Goal: Find specific page/section: Find specific page/section

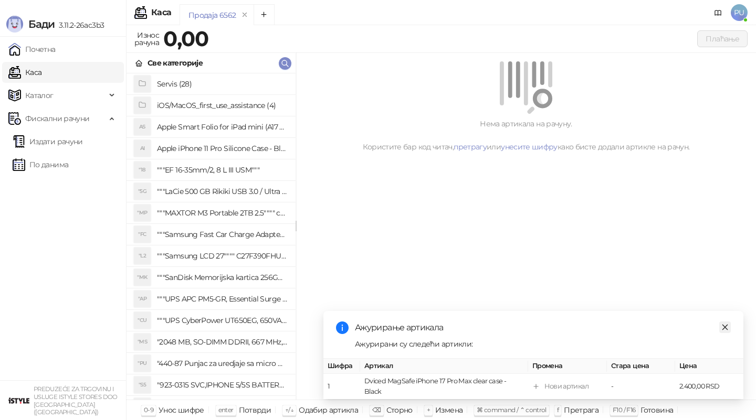
click at [722, 325] on icon "close" at bounding box center [724, 327] width 7 height 7
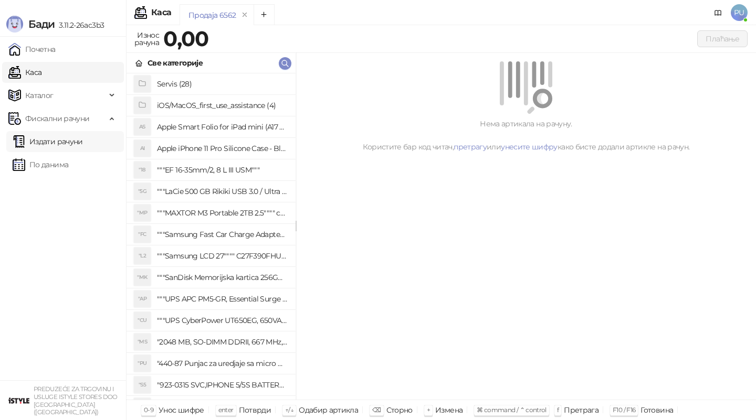
click at [55, 138] on link "Издати рачуни" at bounding box center [48, 141] width 70 height 21
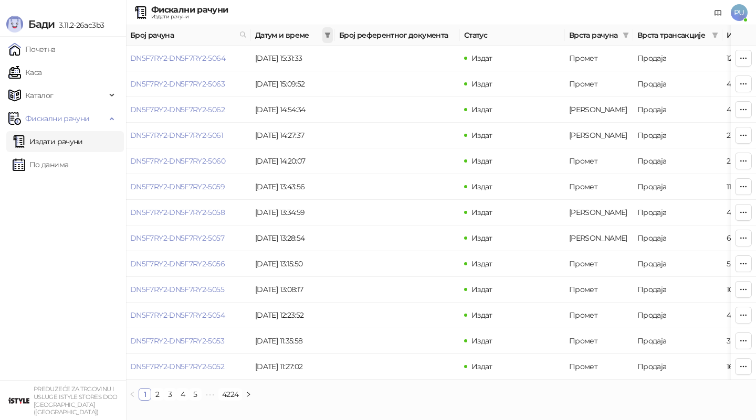
click at [329, 38] on span at bounding box center [327, 35] width 10 height 16
click at [222, 54] on input at bounding box center [230, 58] width 44 height 12
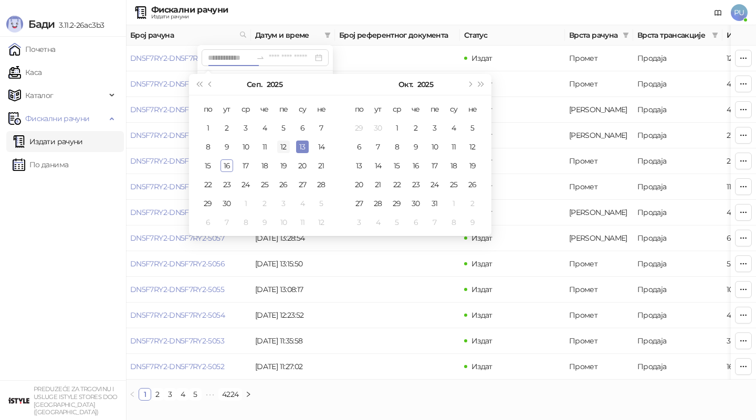
type input "**********"
click at [287, 146] on div "12" at bounding box center [283, 147] width 13 height 13
type input "**********"
click at [227, 167] on div "16" at bounding box center [226, 166] width 13 height 13
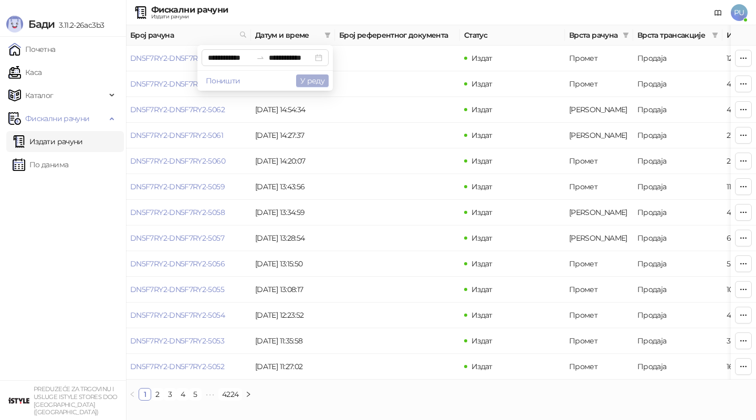
click at [318, 82] on button "У реду" at bounding box center [312, 81] width 33 height 13
click at [626, 37] on icon "filter" at bounding box center [626, 35] width 6 height 5
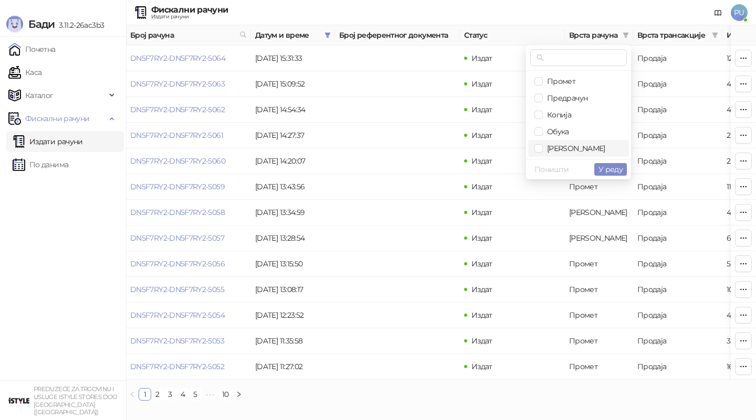
click at [563, 148] on span "[PERSON_NAME]" at bounding box center [574, 148] width 62 height 9
click at [610, 166] on span "У реду" at bounding box center [610, 169] width 24 height 9
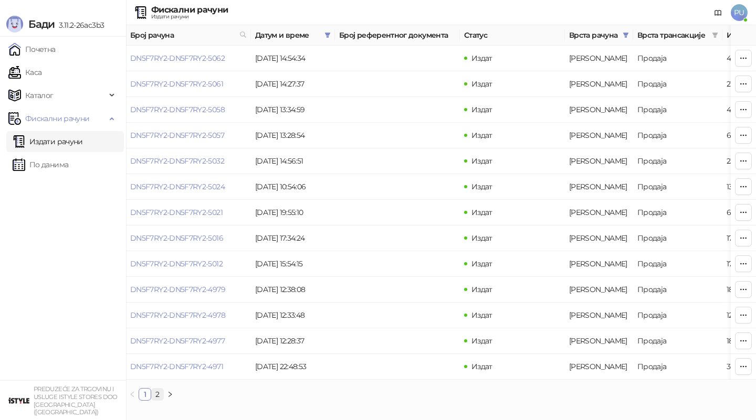
click at [159, 396] on link "2" at bounding box center [158, 395] width 12 height 12
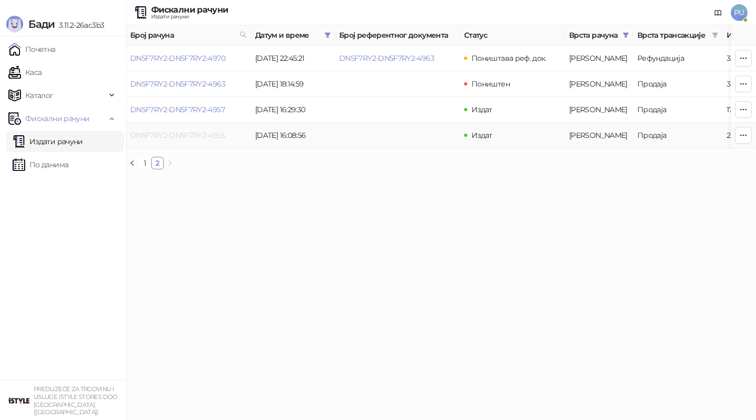
click at [198, 135] on link "DN5F7RY2-DN5F7RY2-4955" at bounding box center [177, 135] width 94 height 9
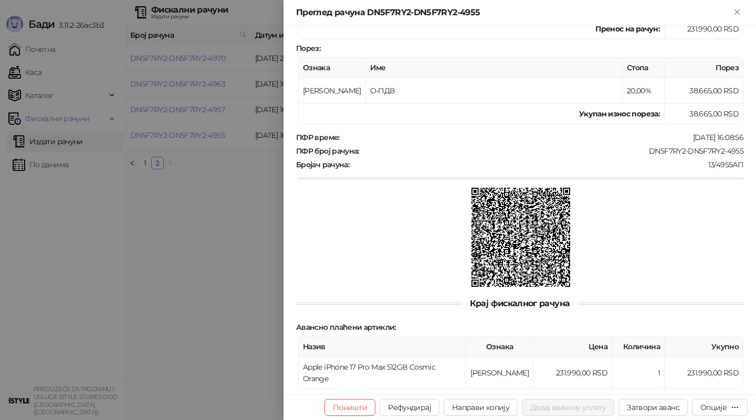
scroll to position [262, 0]
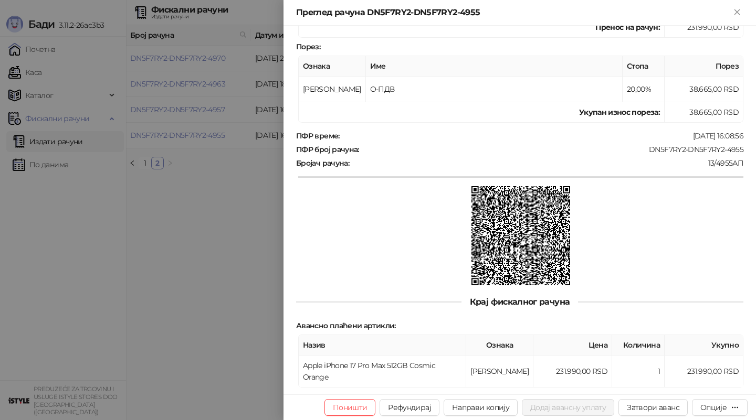
click at [192, 266] on div at bounding box center [378, 210] width 756 height 420
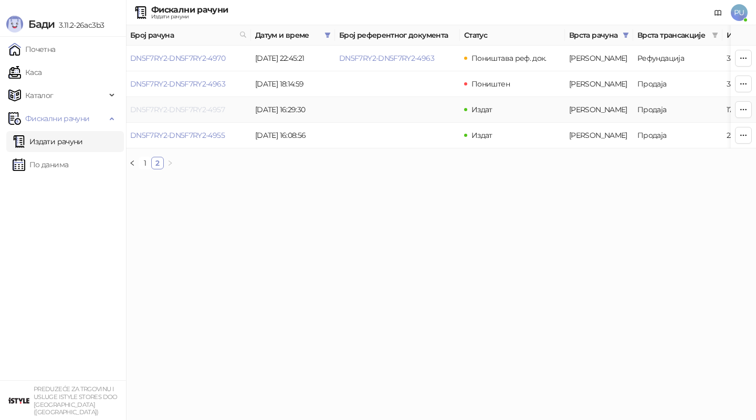
click at [202, 107] on link "DN5F7RY2-DN5F7RY2-4957" at bounding box center [177, 109] width 94 height 9
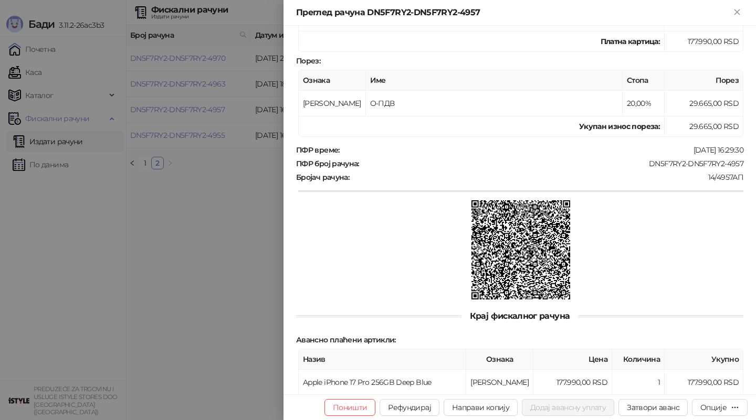
scroll to position [249, 0]
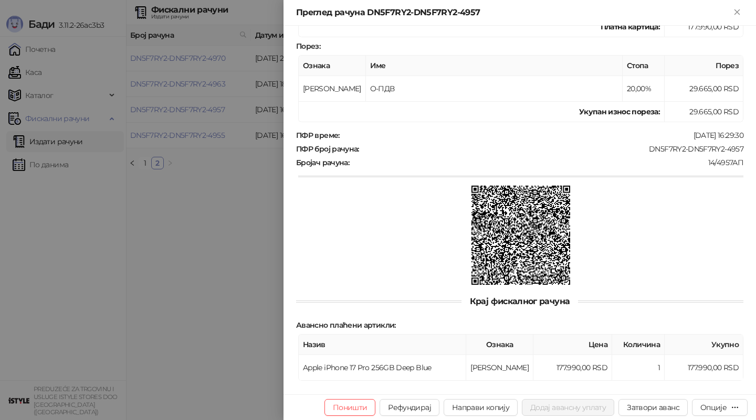
click at [271, 263] on div at bounding box center [378, 210] width 756 height 420
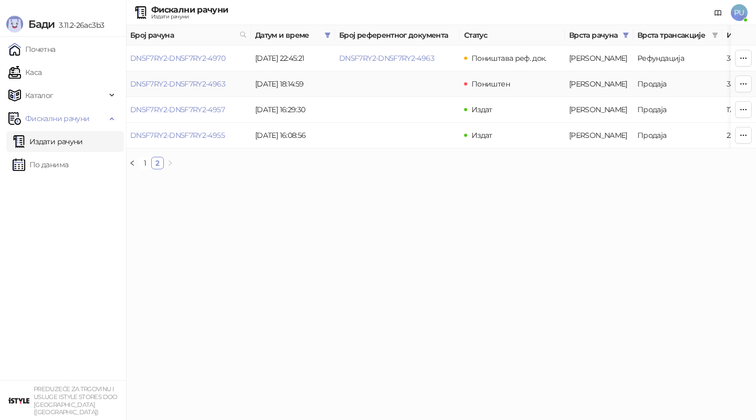
click at [194, 89] on td "DN5F7RY2-DN5F7RY2-4963" at bounding box center [188, 84] width 125 height 26
click at [188, 83] on link "DN5F7RY2-DN5F7RY2-4963" at bounding box center [177, 83] width 95 height 9
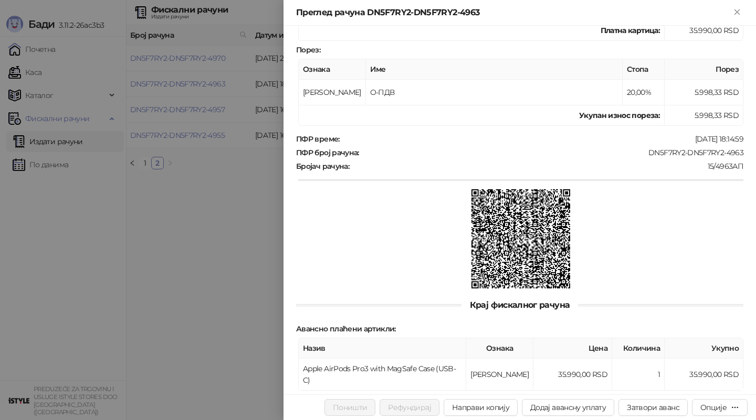
scroll to position [249, 0]
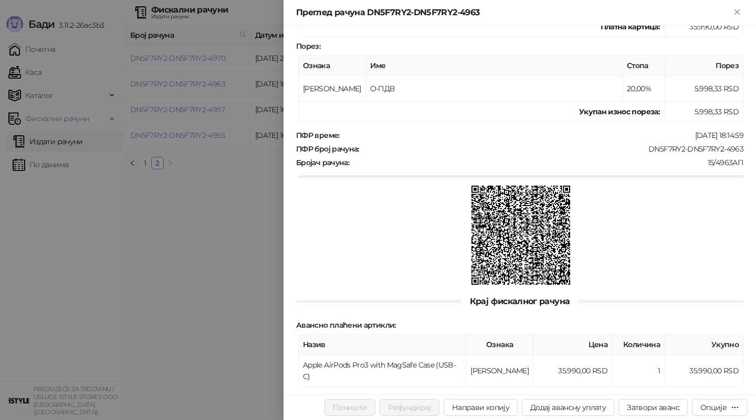
click at [238, 299] on div at bounding box center [378, 210] width 756 height 420
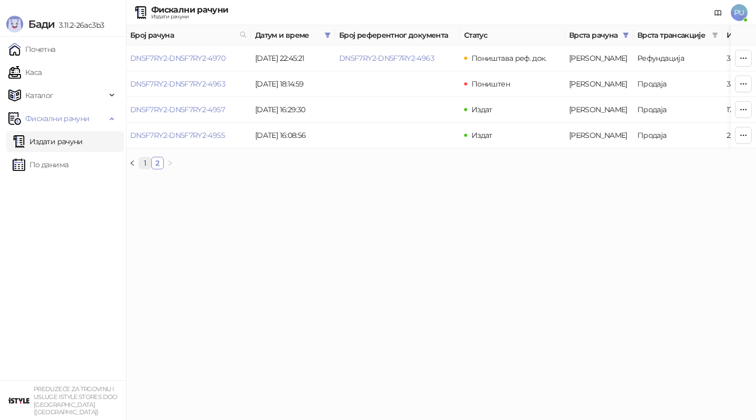
click at [143, 164] on link "1" at bounding box center [145, 163] width 12 height 12
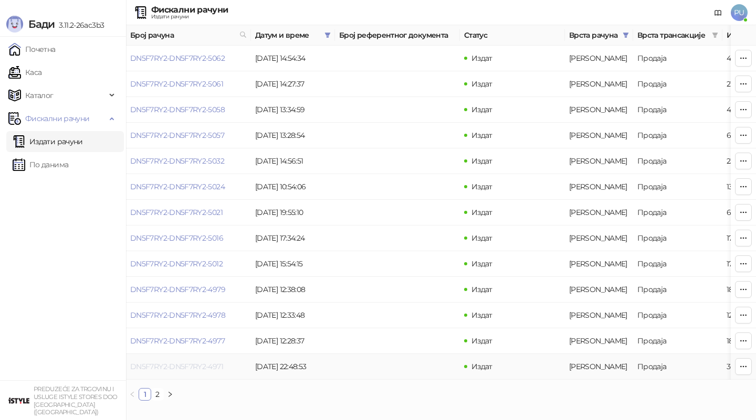
click at [199, 369] on link "DN5F7RY2-DN5F7RY2-4971" at bounding box center [176, 366] width 93 height 9
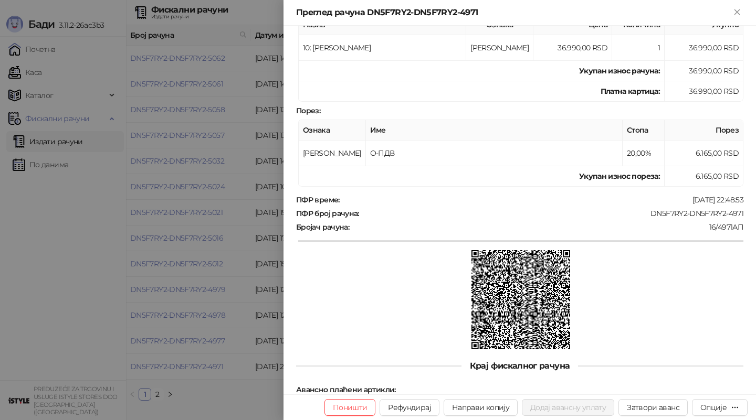
scroll to position [249, 0]
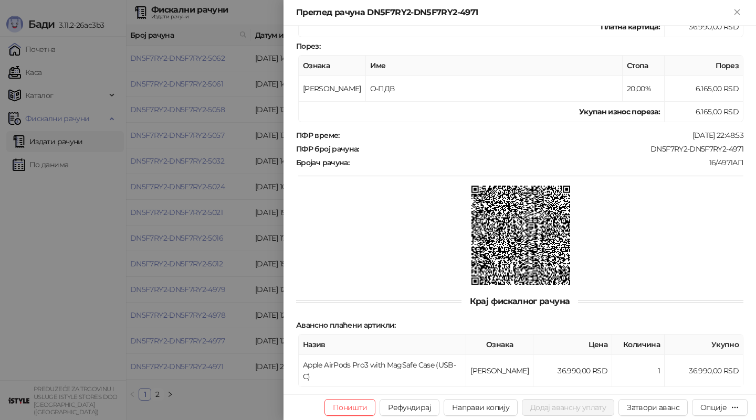
click at [160, 221] on div at bounding box center [378, 210] width 756 height 420
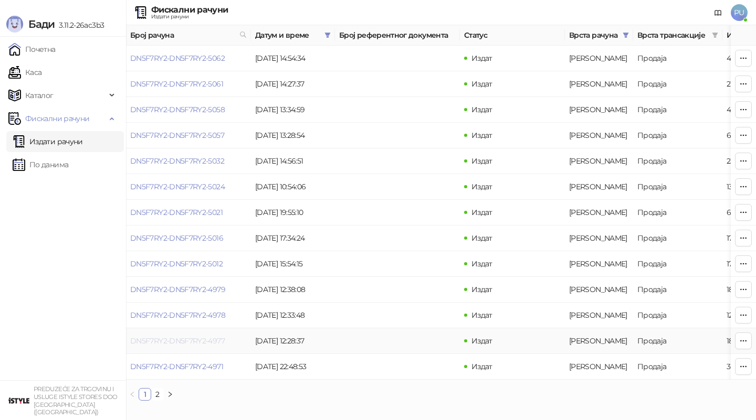
click at [204, 336] on link "DN5F7RY2-DN5F7RY2-4977" at bounding box center [177, 340] width 94 height 9
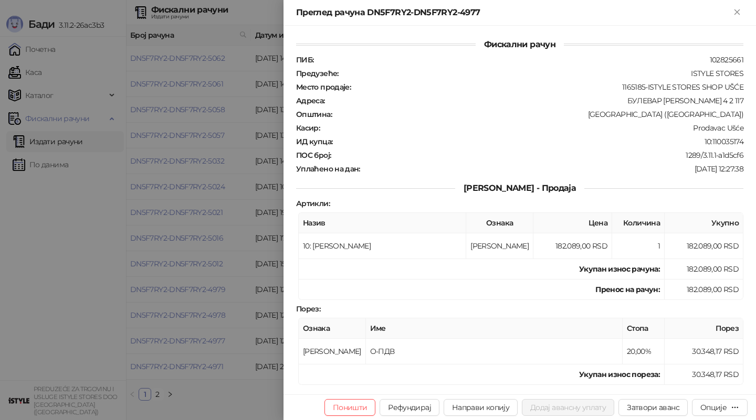
scroll to position [407, 0]
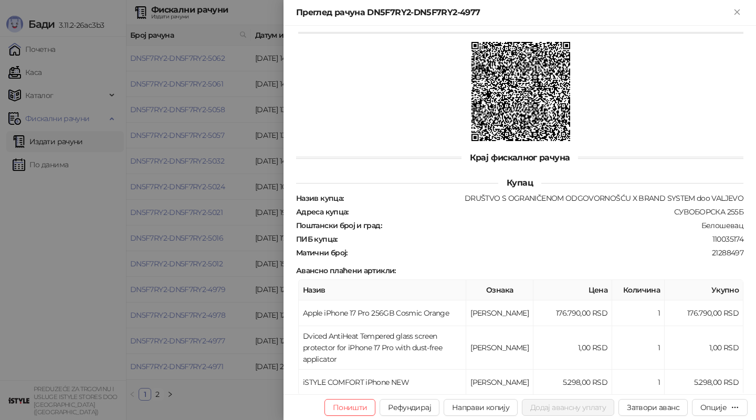
click at [184, 402] on div at bounding box center [378, 210] width 756 height 420
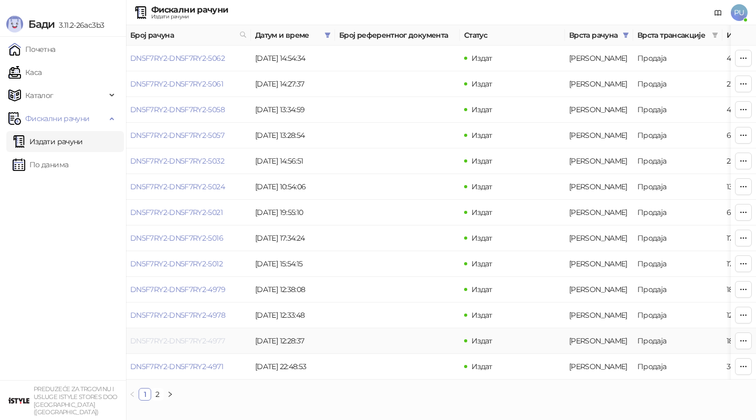
click at [196, 337] on link "DN5F7RY2-DN5F7RY2-4977" at bounding box center [177, 340] width 94 height 9
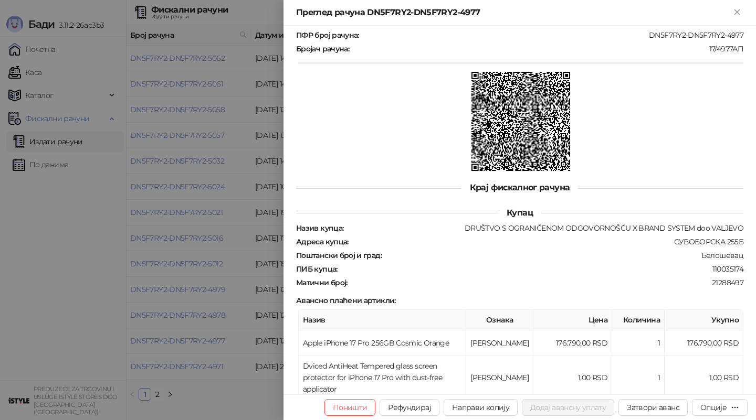
scroll to position [407, 0]
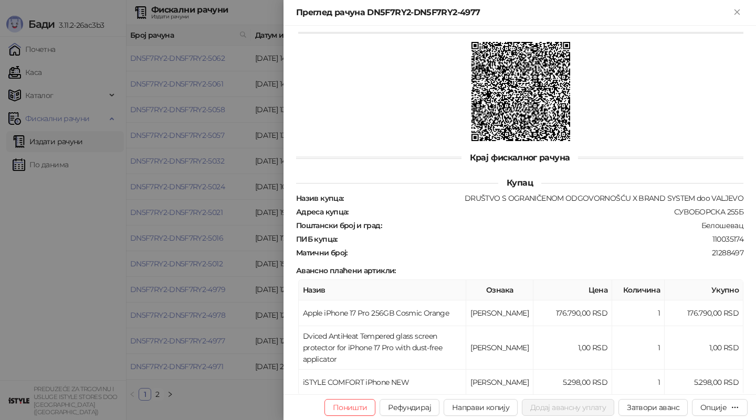
click at [262, 225] on div at bounding box center [378, 210] width 756 height 420
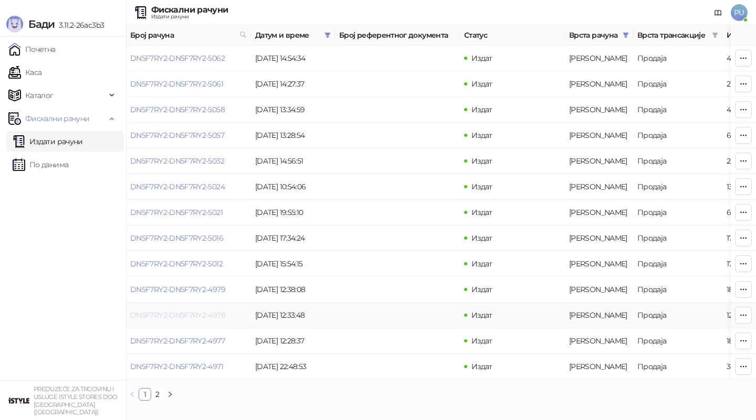
click at [205, 317] on link "DN5F7RY2-DN5F7RY2-4978" at bounding box center [177, 315] width 95 height 9
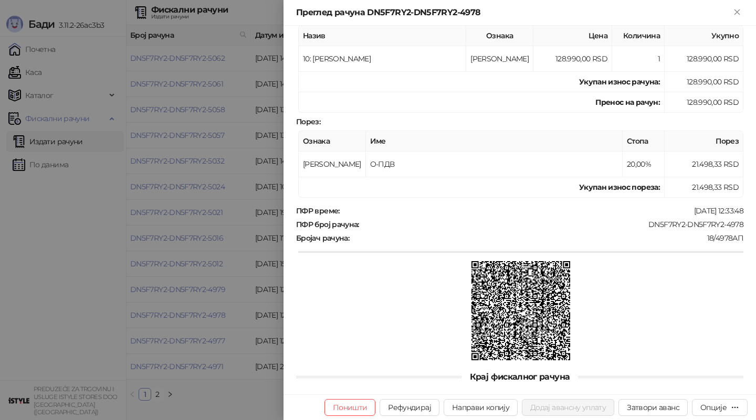
scroll to position [249, 0]
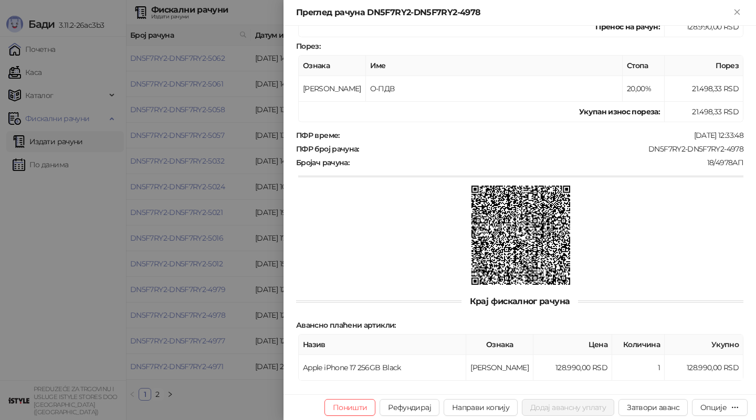
click at [179, 215] on div at bounding box center [378, 210] width 756 height 420
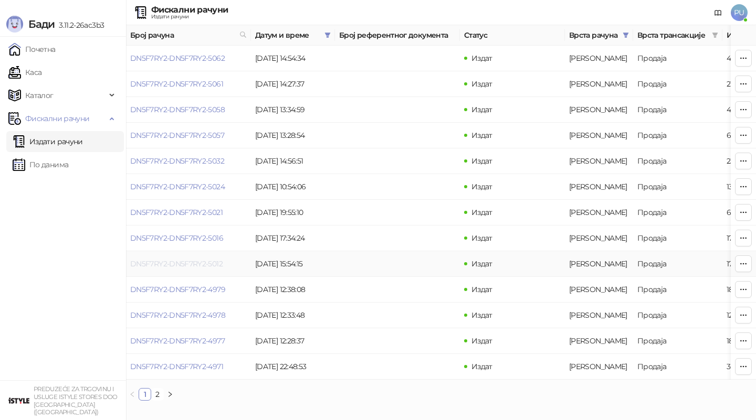
click at [197, 266] on link "DN5F7RY2-DN5F7RY2-5012" at bounding box center [176, 263] width 92 height 9
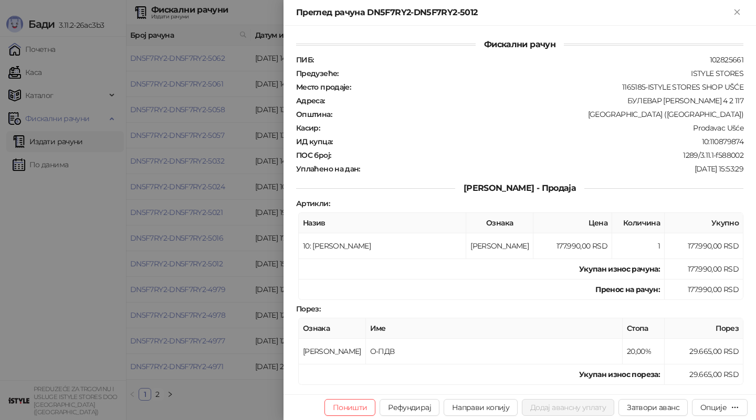
click at [227, 269] on div at bounding box center [378, 210] width 756 height 420
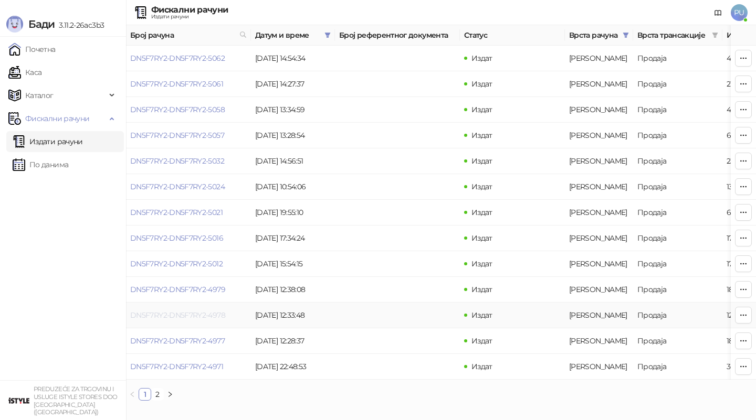
click at [191, 318] on link "DN5F7RY2-DN5F7RY2-4978" at bounding box center [177, 315] width 95 height 9
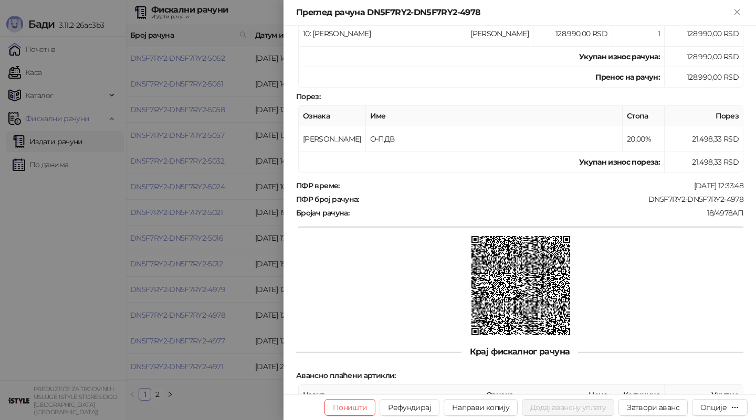
scroll to position [249, 0]
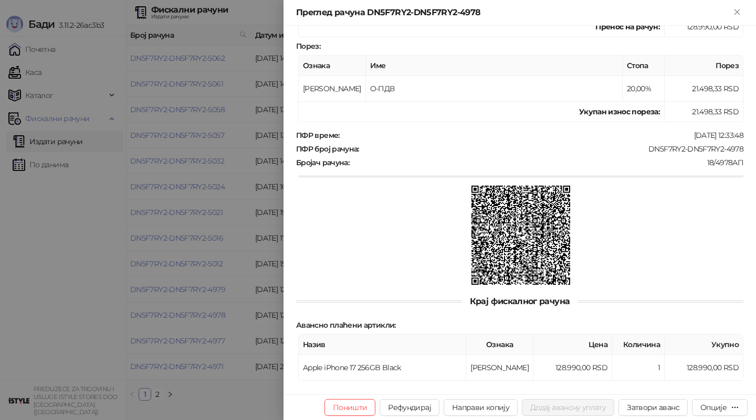
click at [238, 135] on div at bounding box center [378, 210] width 756 height 420
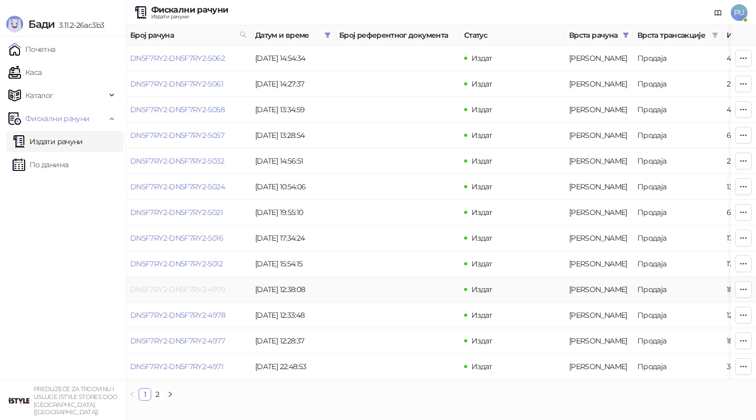
click at [207, 293] on link "DN5F7RY2-DN5F7RY2-4979" at bounding box center [177, 289] width 95 height 9
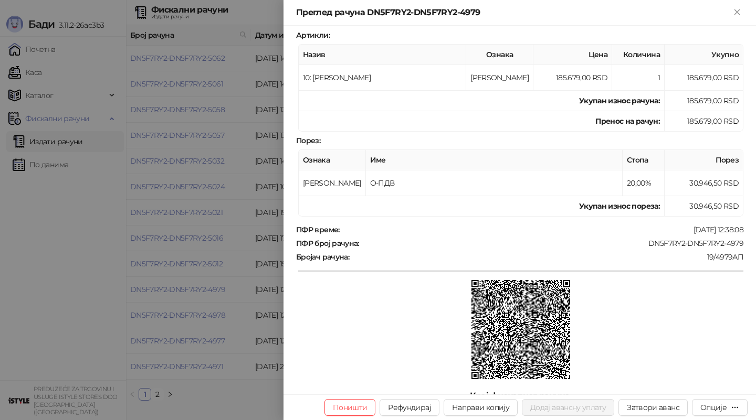
scroll to position [333, 0]
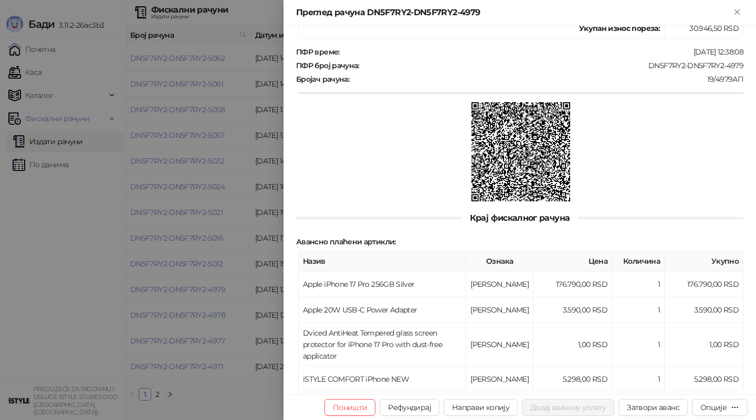
click at [234, 304] on div at bounding box center [378, 210] width 756 height 420
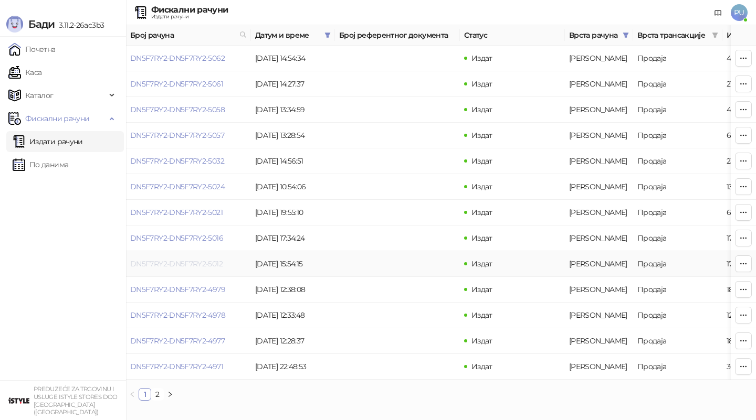
click at [208, 263] on link "DN5F7RY2-DN5F7RY2-5012" at bounding box center [176, 263] width 92 height 9
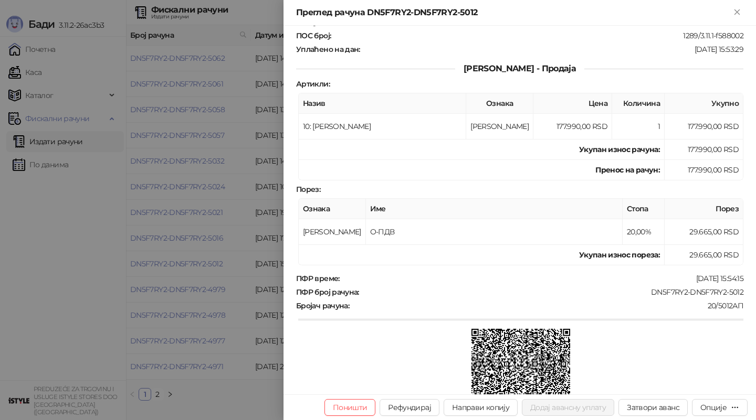
scroll to position [349, 0]
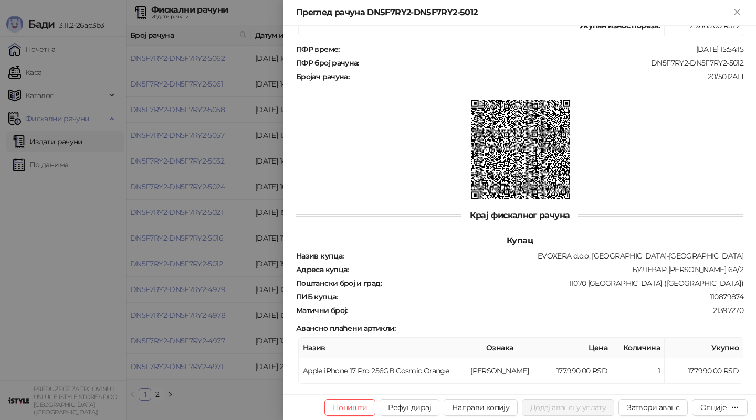
click at [184, 276] on div at bounding box center [378, 210] width 756 height 420
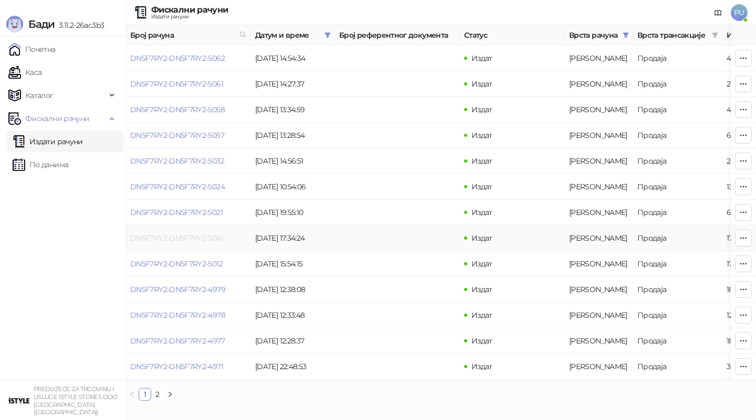
click at [203, 240] on link "DN5F7RY2-DN5F7RY2-5016" at bounding box center [176, 238] width 93 height 9
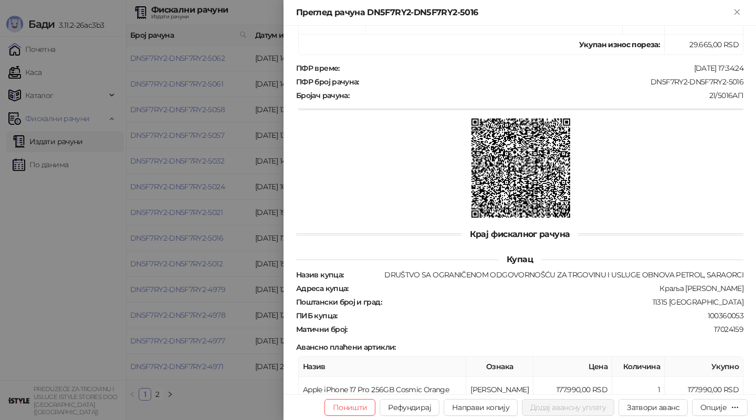
scroll to position [349, 0]
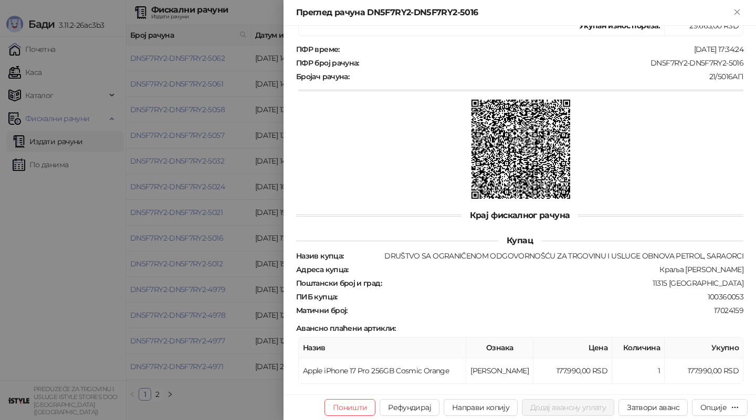
click at [186, 262] on div at bounding box center [378, 210] width 756 height 420
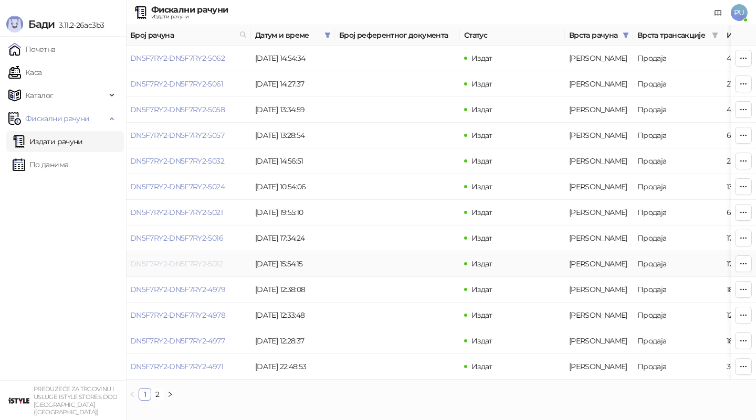
click at [197, 266] on link "DN5F7RY2-DN5F7RY2-5012" at bounding box center [176, 263] width 92 height 9
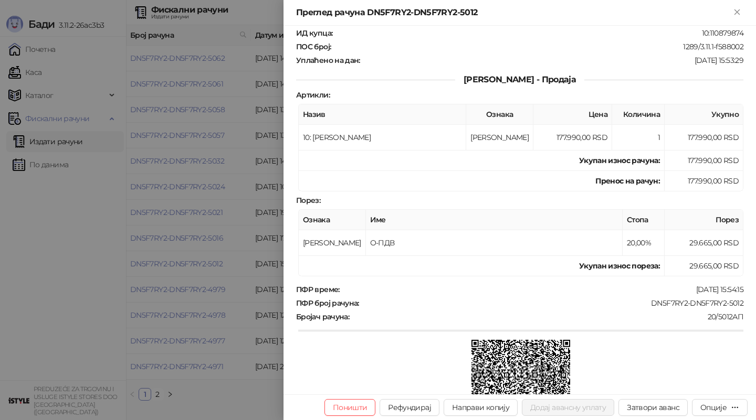
scroll to position [349, 0]
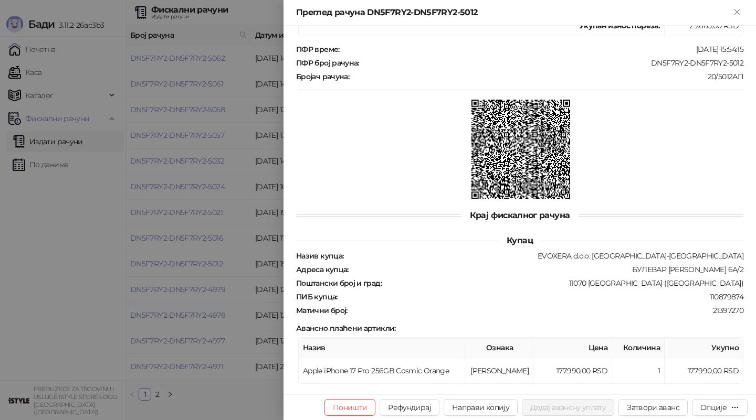
click at [250, 267] on div at bounding box center [378, 210] width 756 height 420
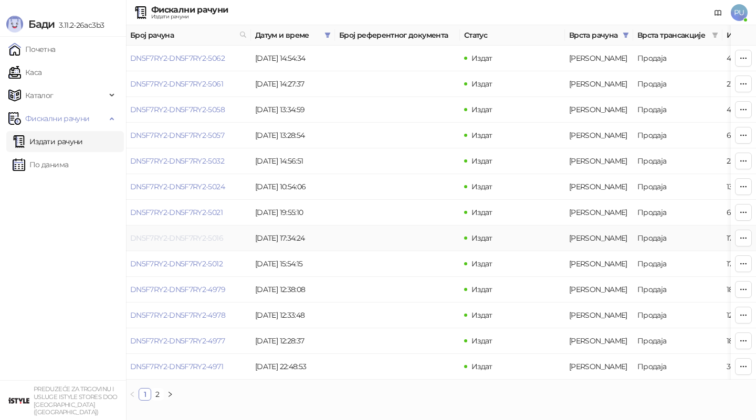
click at [198, 238] on link "DN5F7RY2-DN5F7RY2-5016" at bounding box center [176, 238] width 93 height 9
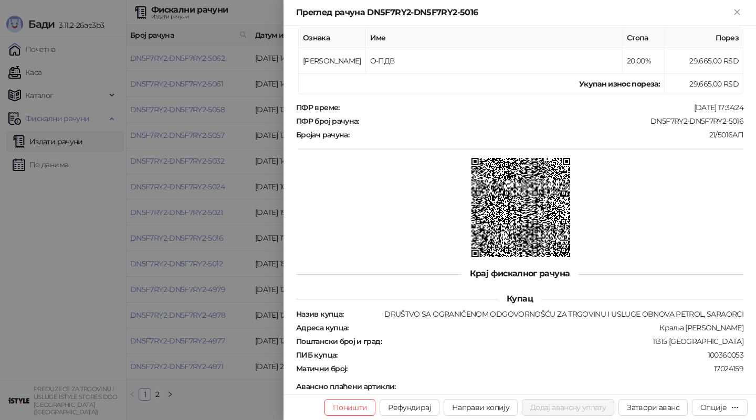
scroll to position [349, 0]
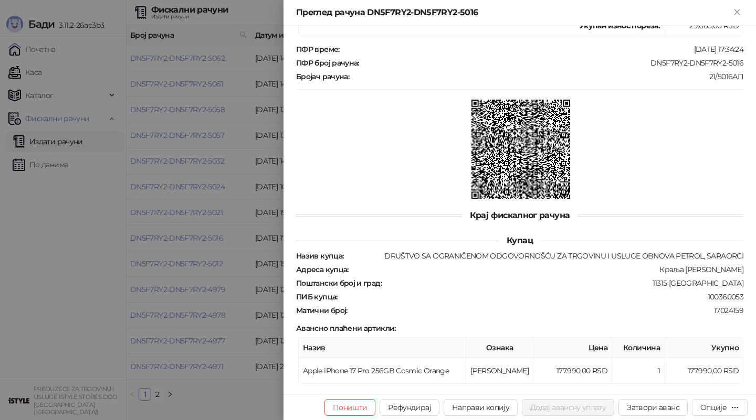
click at [195, 272] on div at bounding box center [378, 210] width 756 height 420
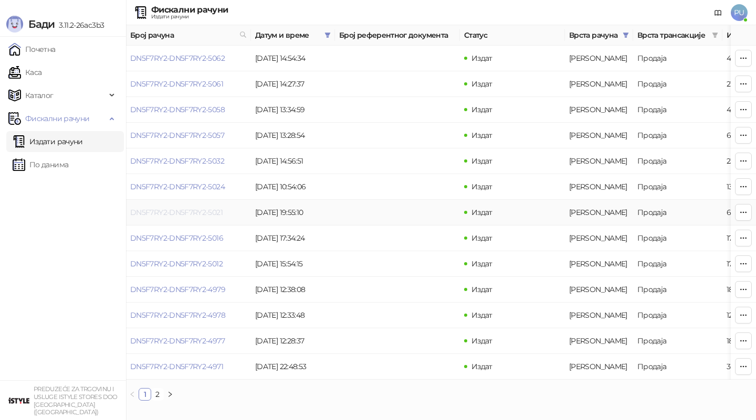
click at [199, 212] on link "DN5F7RY2-DN5F7RY2-5021" at bounding box center [176, 212] width 92 height 9
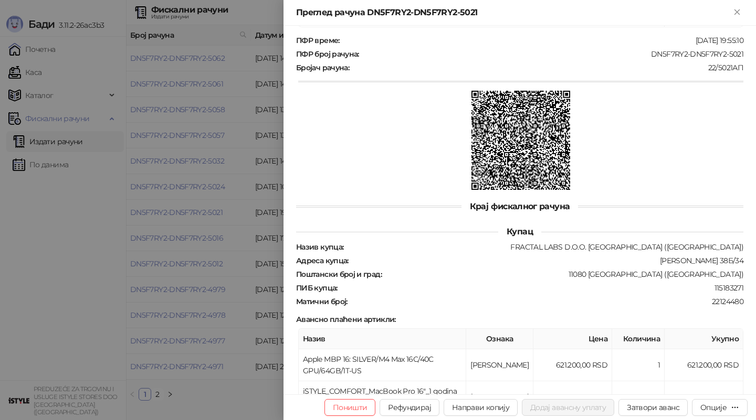
scroll to position [419, 0]
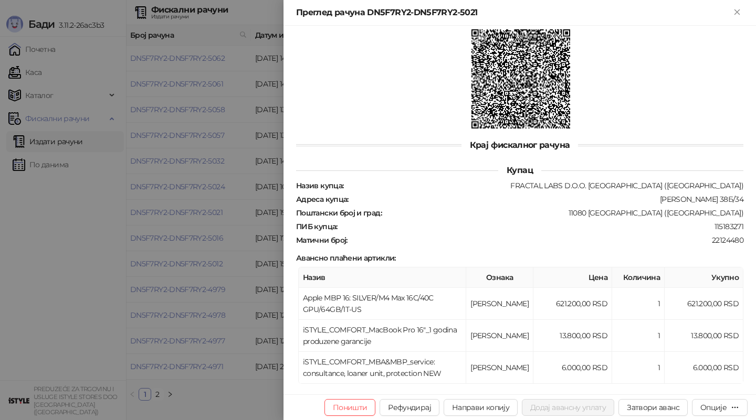
click at [198, 301] on div at bounding box center [378, 210] width 756 height 420
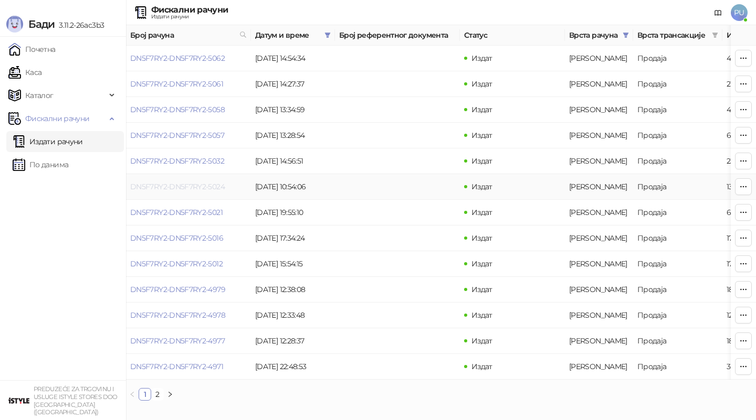
click at [199, 187] on link "DN5F7RY2-DN5F7RY2-5024" at bounding box center [177, 186] width 94 height 9
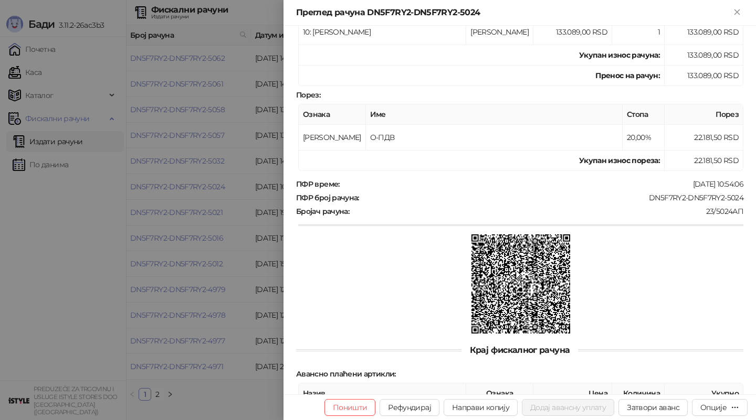
scroll to position [307, 0]
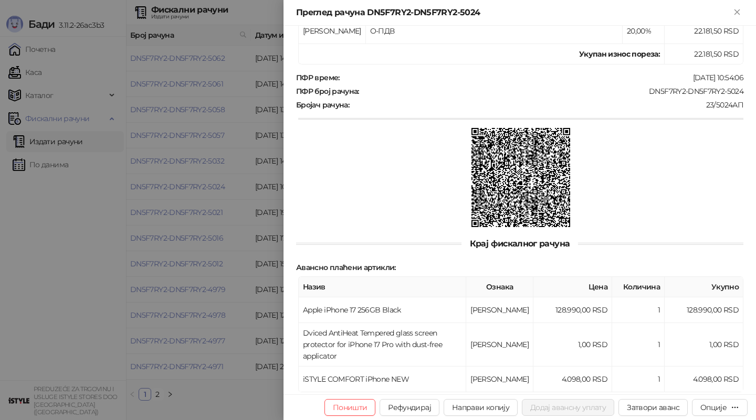
click at [224, 295] on div at bounding box center [378, 210] width 756 height 420
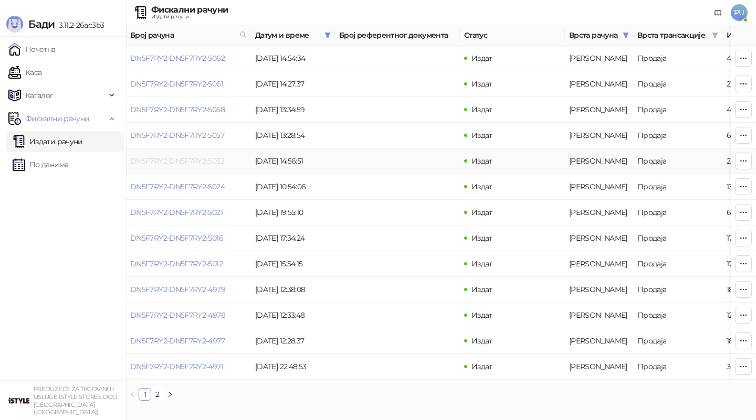
click at [203, 158] on link "DN5F7RY2-DN5F7RY2-5032" at bounding box center [177, 160] width 94 height 9
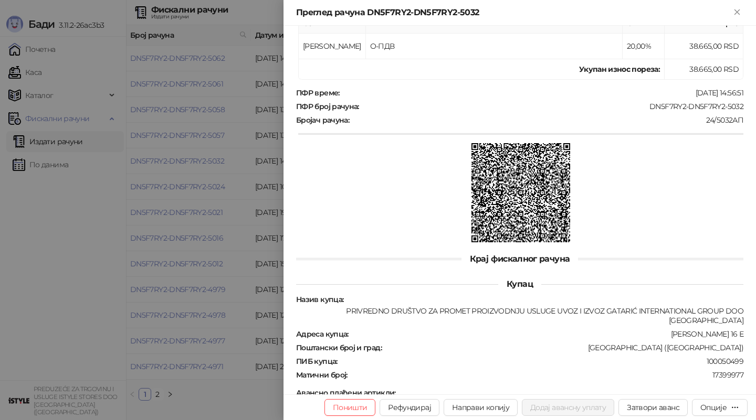
scroll to position [360, 0]
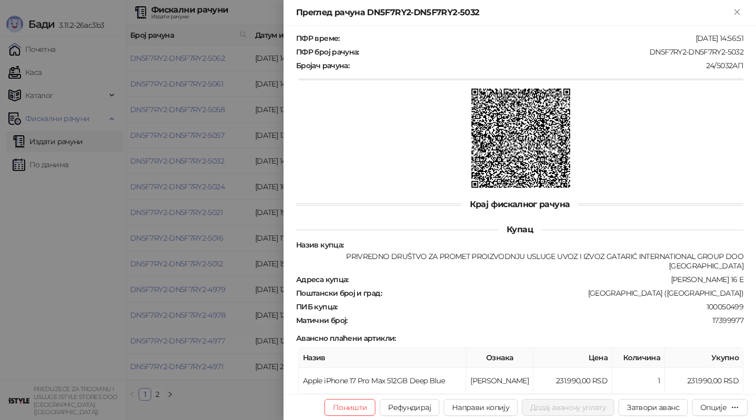
click at [213, 259] on div at bounding box center [378, 210] width 756 height 420
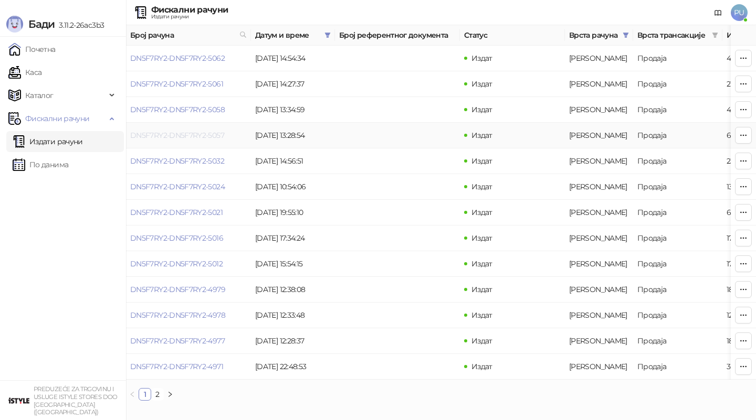
click at [193, 132] on link "DN5F7RY2-DN5F7RY2-5057" at bounding box center [177, 135] width 94 height 9
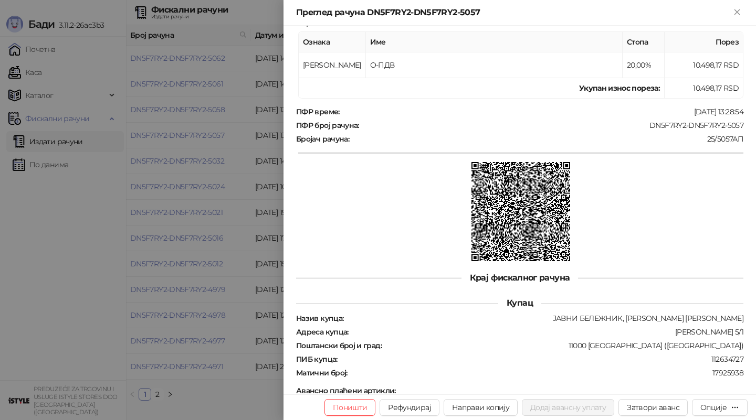
scroll to position [272, 0]
click at [249, 243] on div at bounding box center [378, 210] width 756 height 420
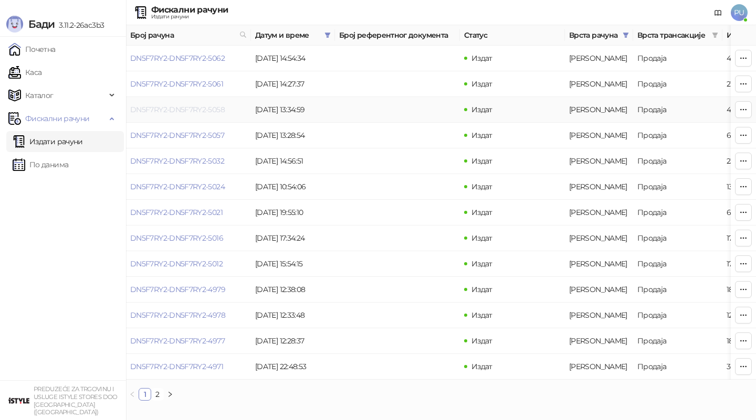
click at [191, 111] on link "DN5F7RY2-DN5F7RY2-5058" at bounding box center [177, 109] width 94 height 9
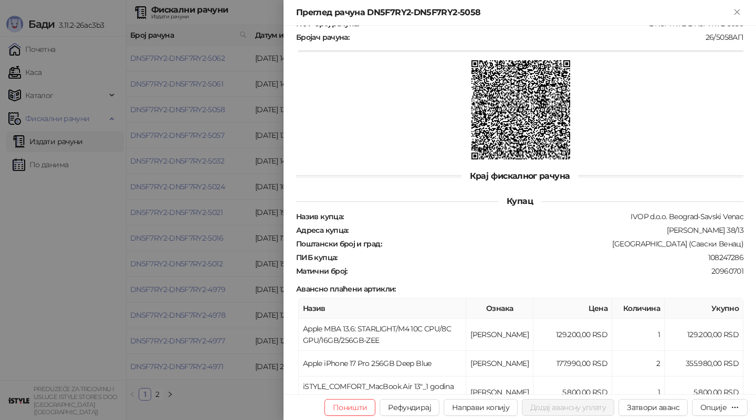
scroll to position [413, 0]
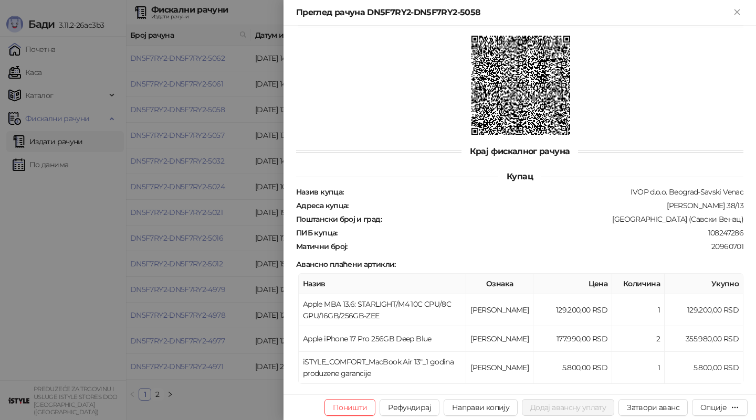
click at [253, 208] on div at bounding box center [378, 210] width 756 height 420
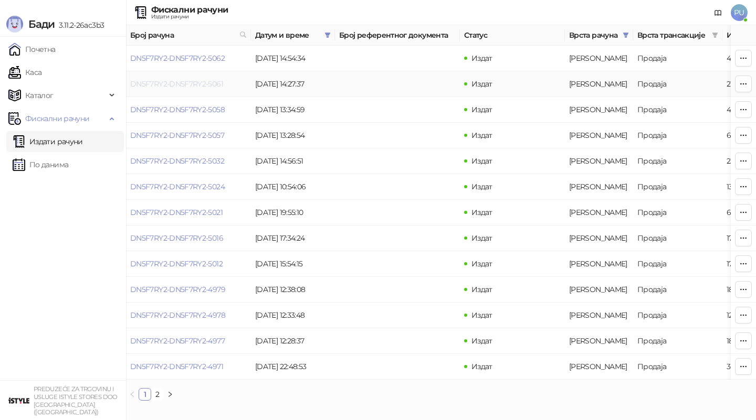
click at [199, 82] on link "DN5F7RY2-DN5F7RY2-5061" at bounding box center [176, 83] width 93 height 9
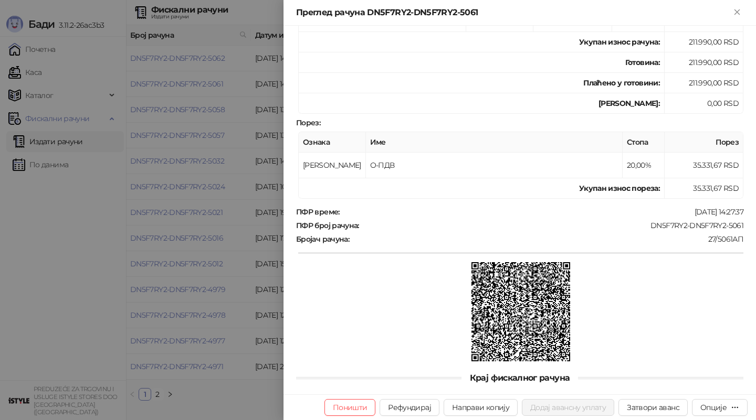
scroll to position [290, 0]
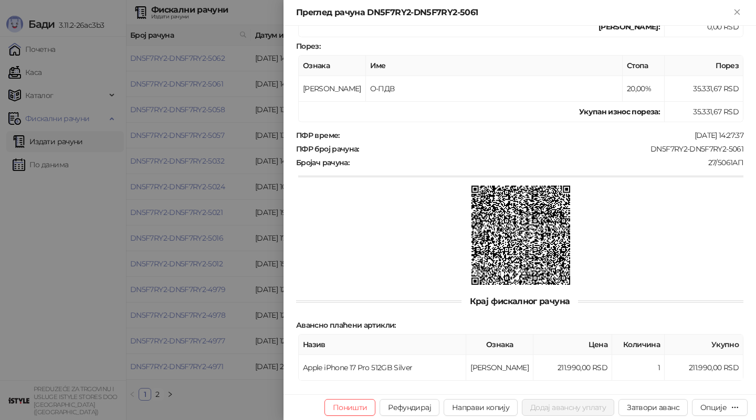
click at [174, 235] on div at bounding box center [378, 210] width 756 height 420
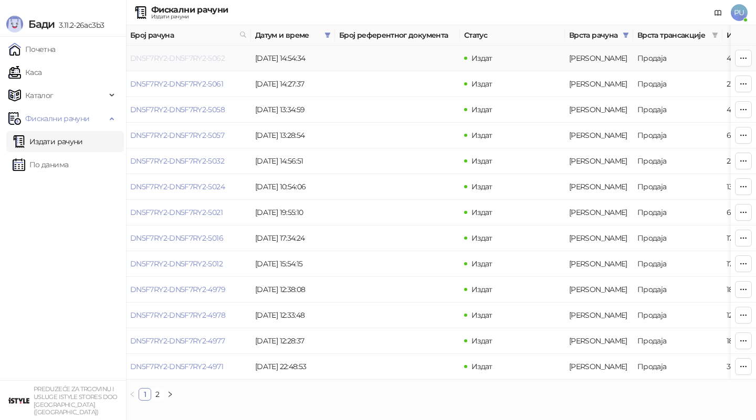
click at [199, 61] on link "DN5F7RY2-DN5F7RY2-5062" at bounding box center [177, 58] width 94 height 9
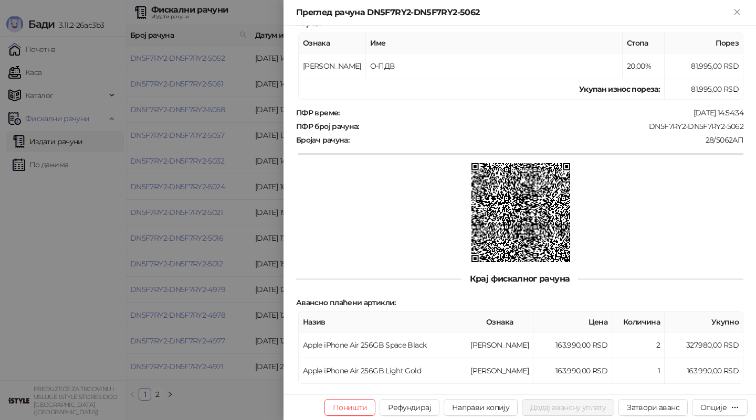
scroll to position [316, 0]
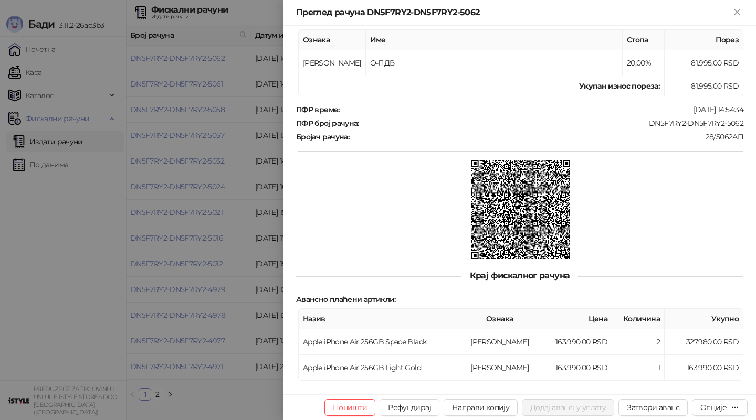
click at [217, 271] on div at bounding box center [378, 210] width 756 height 420
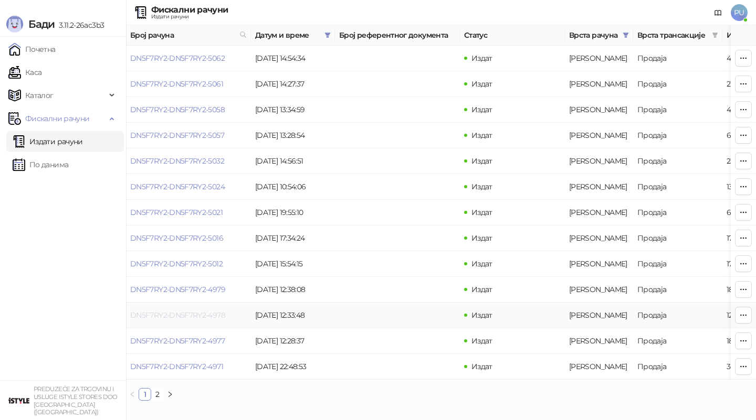
click at [191, 316] on link "DN5F7RY2-DN5F7RY2-4978" at bounding box center [177, 315] width 95 height 9
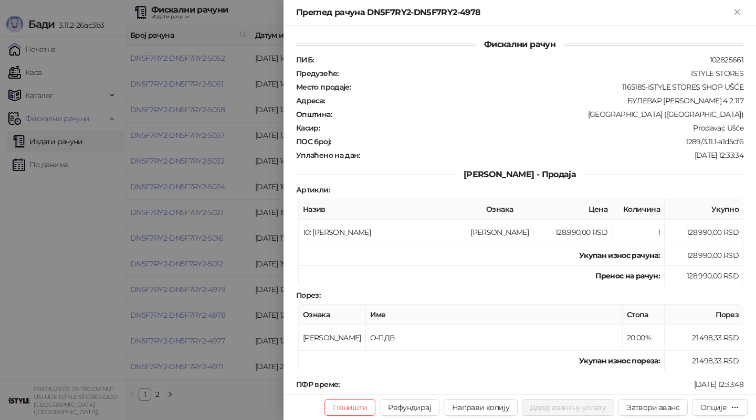
scroll to position [249, 0]
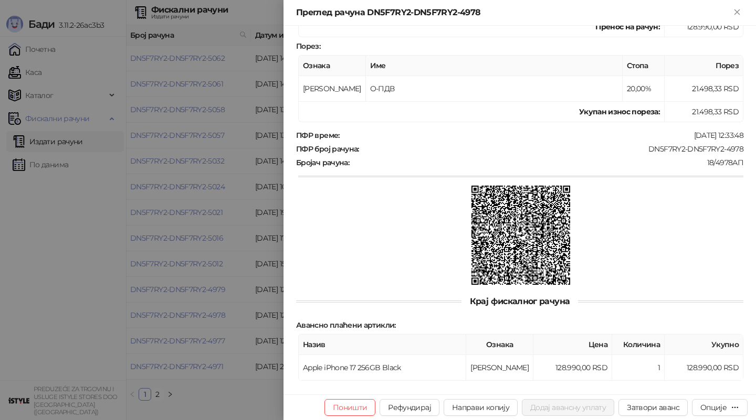
click at [196, 197] on div at bounding box center [378, 210] width 756 height 420
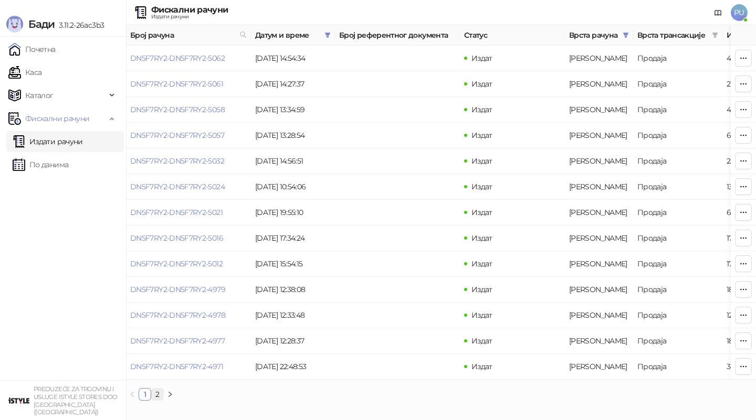
click at [157, 396] on link "2" at bounding box center [158, 395] width 12 height 12
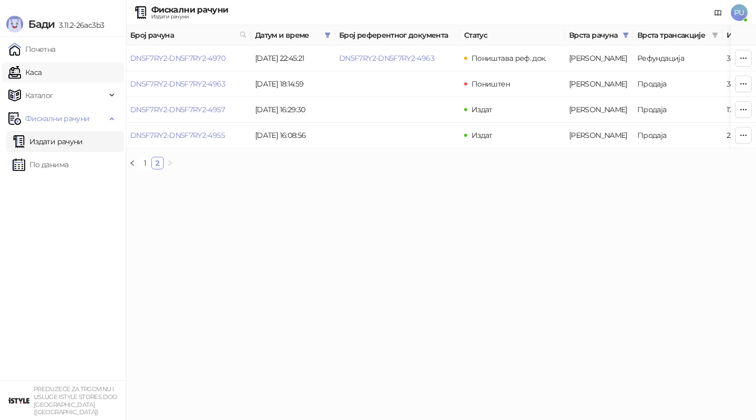
click at [41, 72] on link "Каса" at bounding box center [24, 72] width 33 height 21
